Goal: Transaction & Acquisition: Purchase product/service

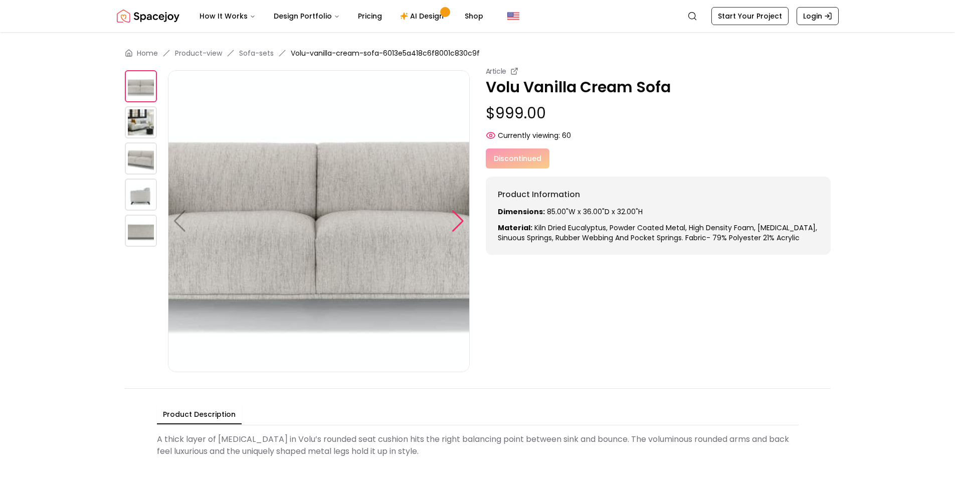
click at [458, 228] on div at bounding box center [458, 221] width 14 height 22
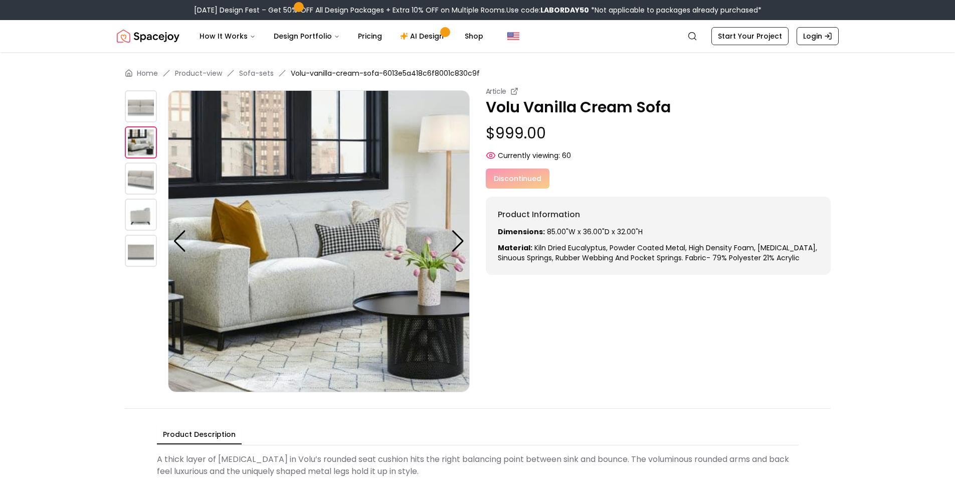
click at [134, 180] on img at bounding box center [141, 178] width 32 height 32
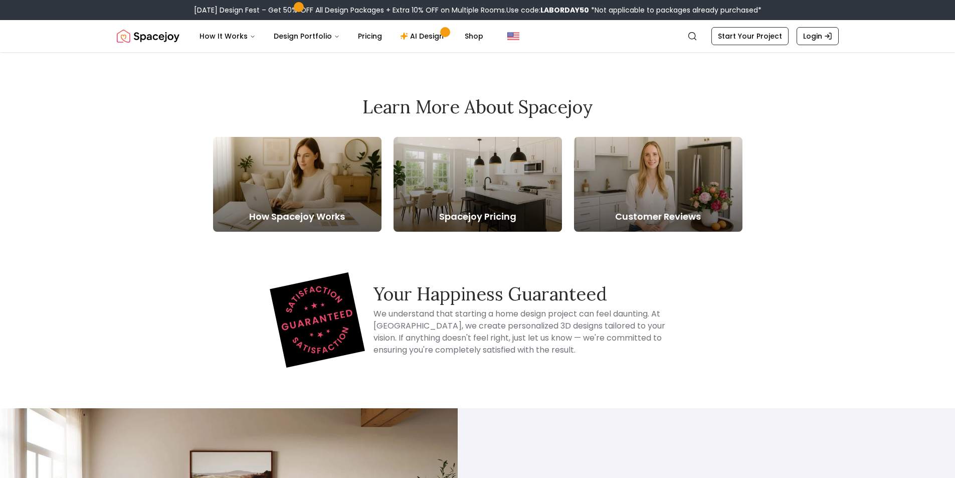
scroll to position [451, 0]
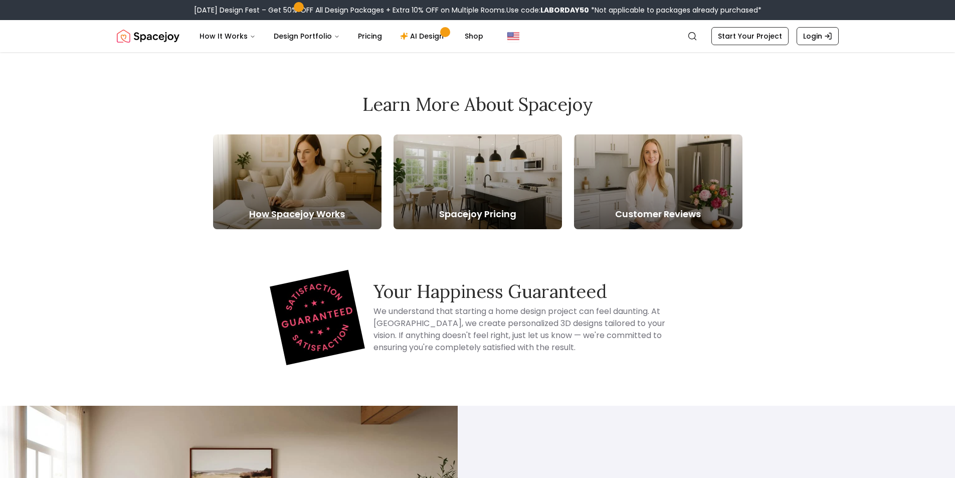
click at [333, 188] on div at bounding box center [297, 181] width 168 height 95
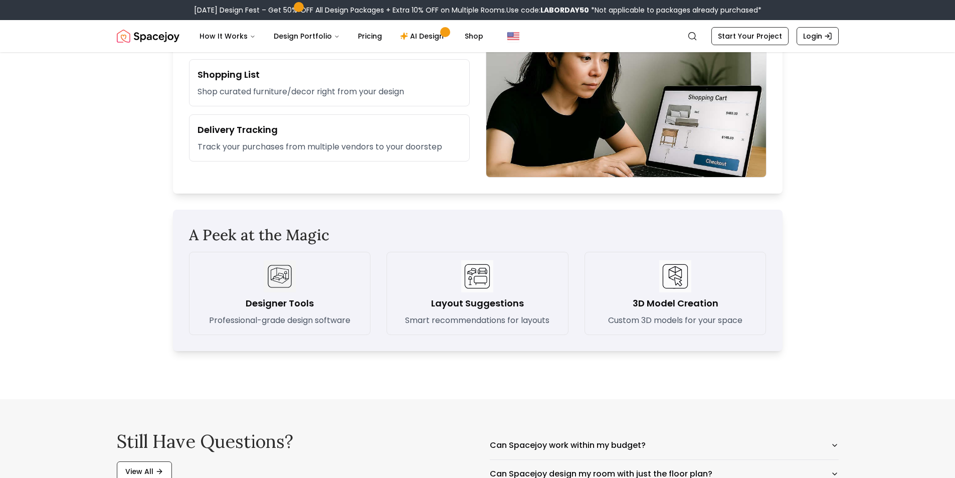
scroll to position [1303, 0]
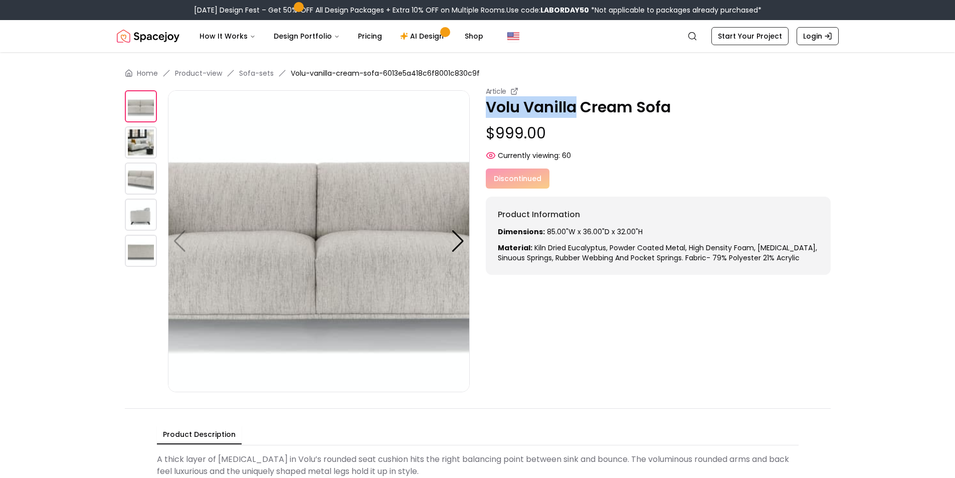
drag, startPoint x: 575, startPoint y: 106, endPoint x: 485, endPoint y: 102, distance: 90.3
click at [486, 102] on p "Volu Vanilla Cream Sofa" at bounding box center [658, 107] width 345 height 18
copy p "Volu Vanilla"
